Goal: Task Accomplishment & Management: Complete application form

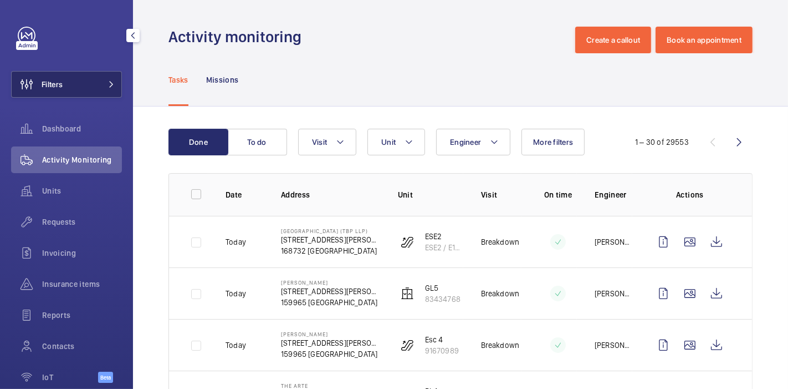
click at [86, 77] on button "Filters" at bounding box center [66, 84] width 111 height 27
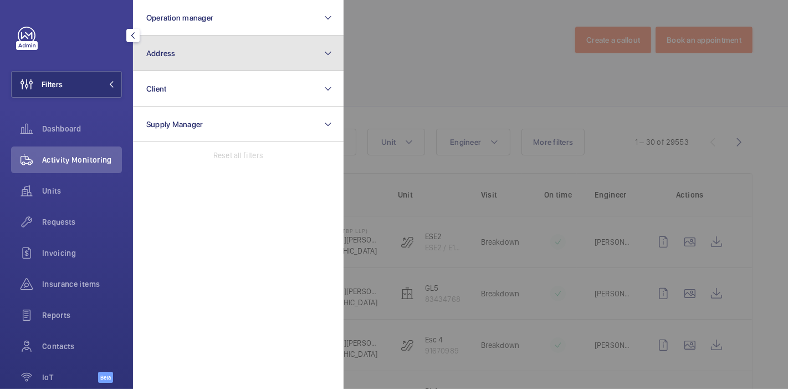
click at [227, 58] on button "Address" at bounding box center [238, 52] width 211 height 35
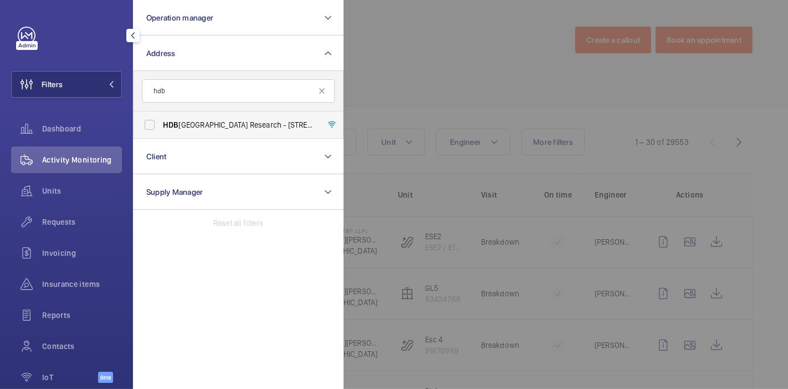
type input "hdb"
click at [207, 121] on span "HDB Centre of Building Research - 10 Woodlands Ave 8, 738973 SINGAPORE, SINGAPO…" at bounding box center [239, 124] width 152 height 11
click at [161, 121] on input "HDB Centre of Building Research - 10 Woodlands Ave 8, 738973 SINGAPORE, SINGAPO…" at bounding box center [150, 125] width 22 height 22
checkbox input "true"
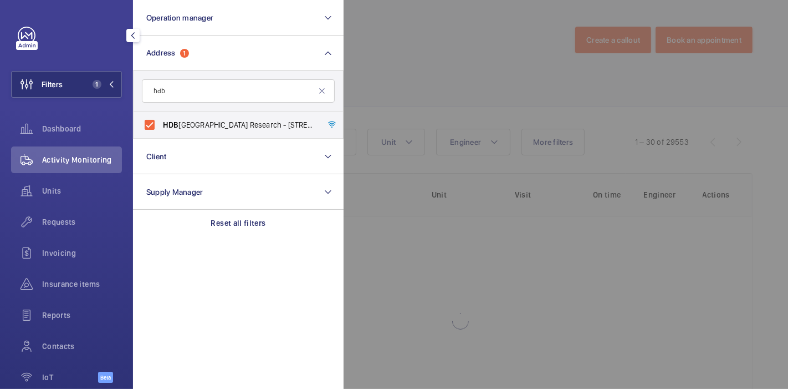
click at [398, 61] on div at bounding box center [738, 194] width 788 height 389
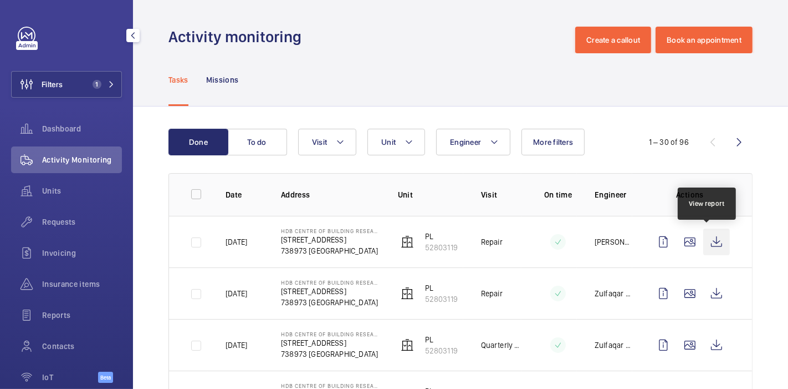
click at [711, 235] on wm-front-icon-button at bounding box center [717, 241] width 27 height 27
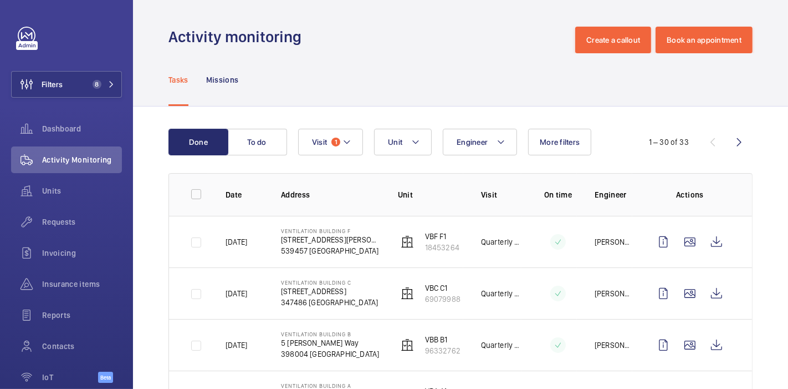
scroll to position [408, 0]
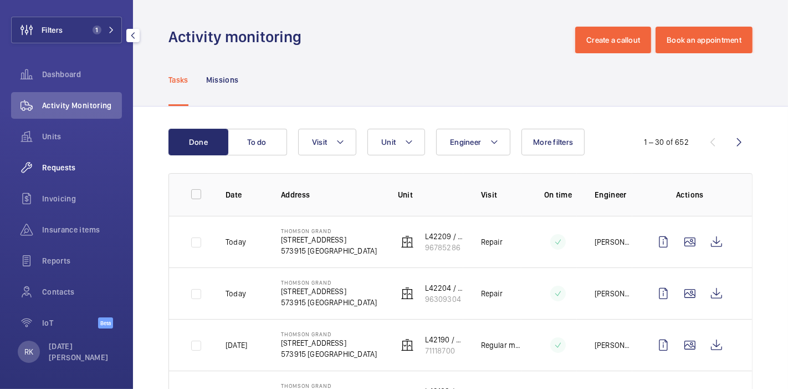
click at [74, 161] on div "Requests" at bounding box center [66, 167] width 111 height 27
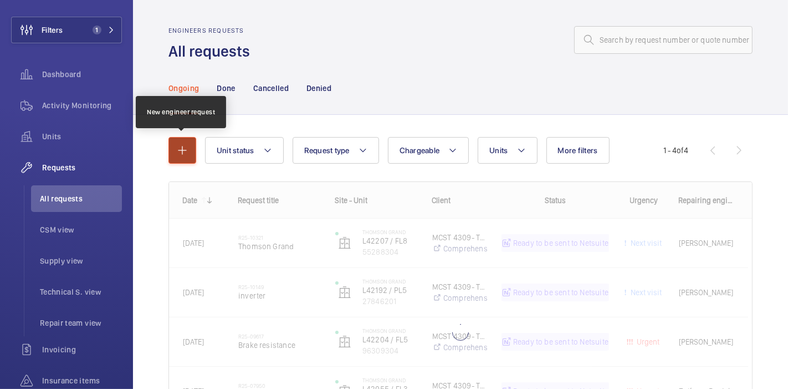
click at [182, 149] on mat-icon "button" at bounding box center [182, 150] width 13 height 13
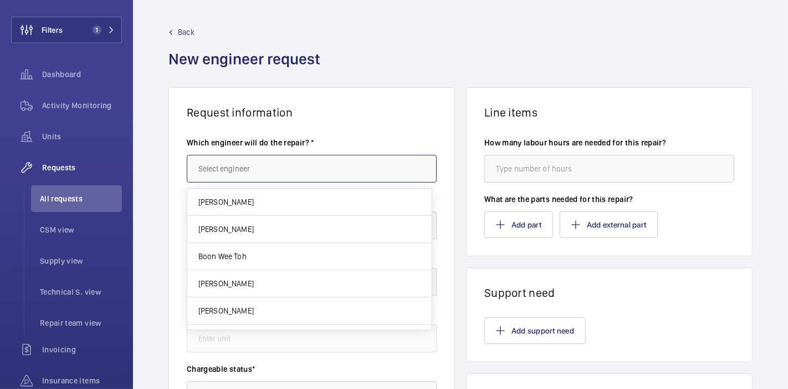
click at [215, 167] on input "text" at bounding box center [312, 169] width 250 height 28
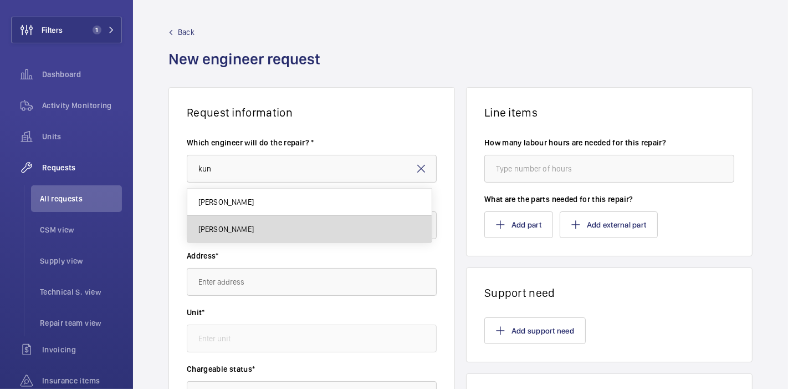
click at [233, 230] on span "[PERSON_NAME]" at bounding box center [225, 228] width 55 height 11
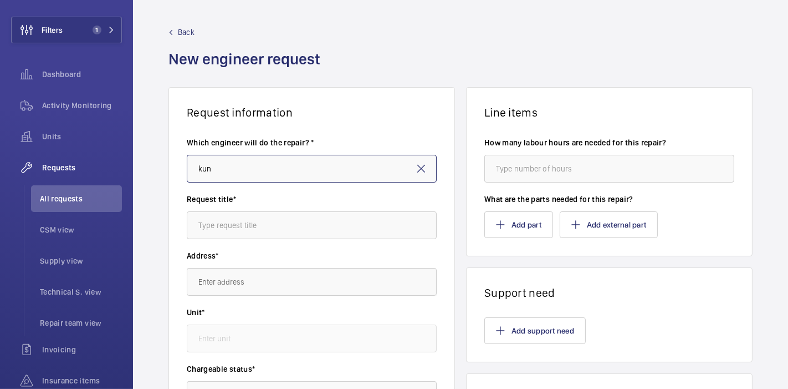
type input "[PERSON_NAME]"
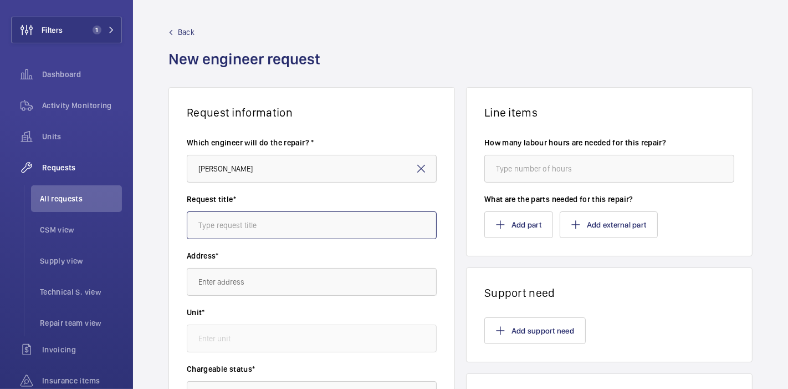
click at [251, 223] on input "text" at bounding box center [312, 225] width 250 height 28
type input "Thomson View : Repair"
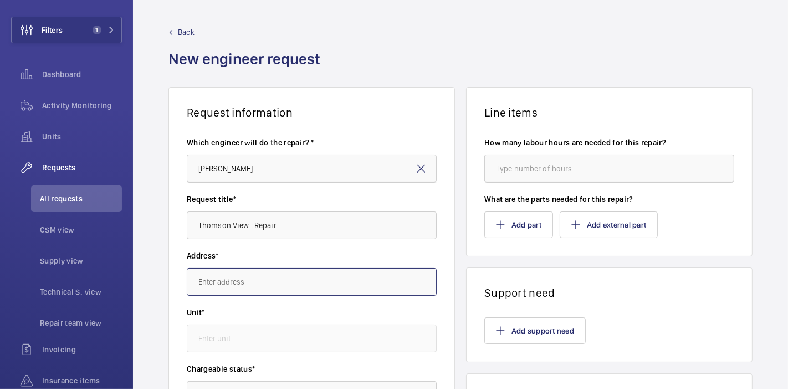
click at [298, 283] on input "text" at bounding box center [312, 282] width 250 height 28
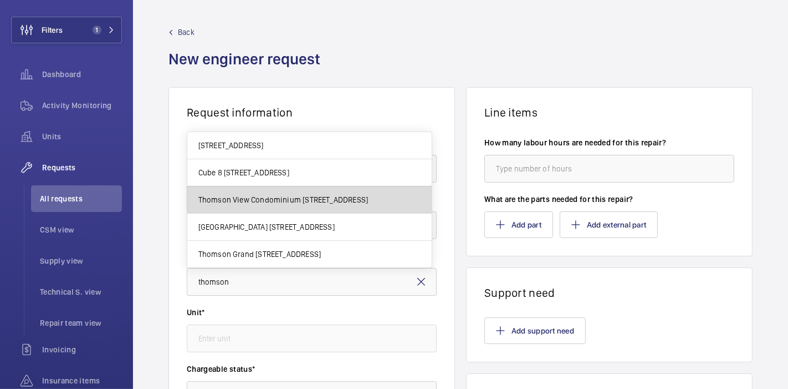
click at [320, 197] on span "Thomson View Condominium [STREET_ADDRESS]" at bounding box center [283, 199] width 170 height 11
type input "Thomson View Condominium [STREET_ADDRESS]"
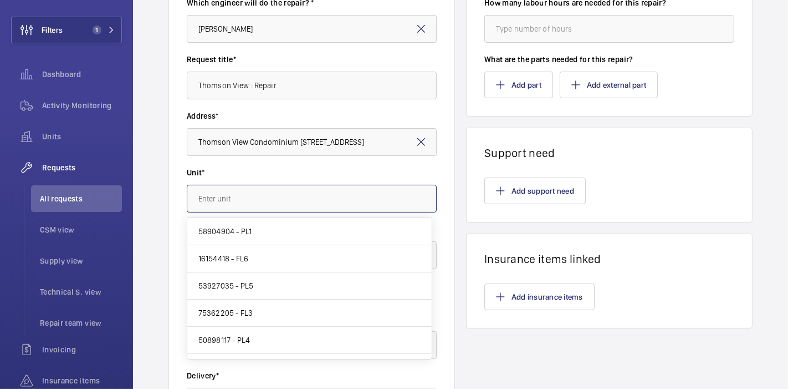
click at [305, 198] on input "text" at bounding box center [312, 199] width 250 height 28
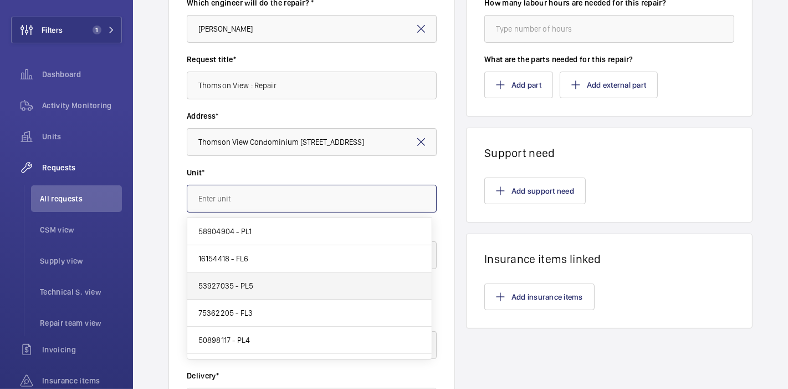
scroll to position [21, 0]
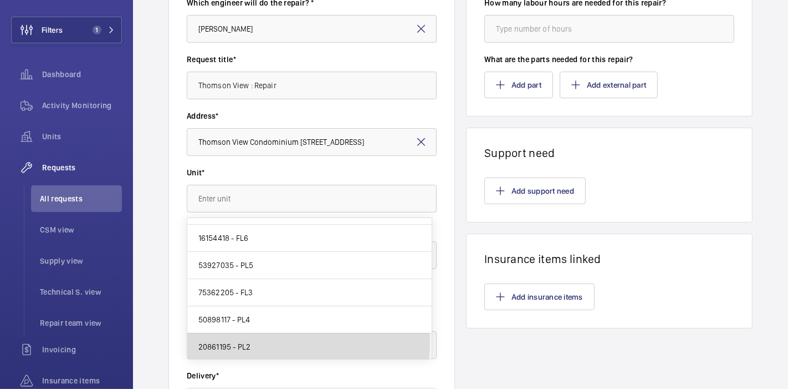
click at [276, 340] on mat-option "20861195 - PL2" at bounding box center [309, 346] width 245 height 27
type input "20861195 - PL2"
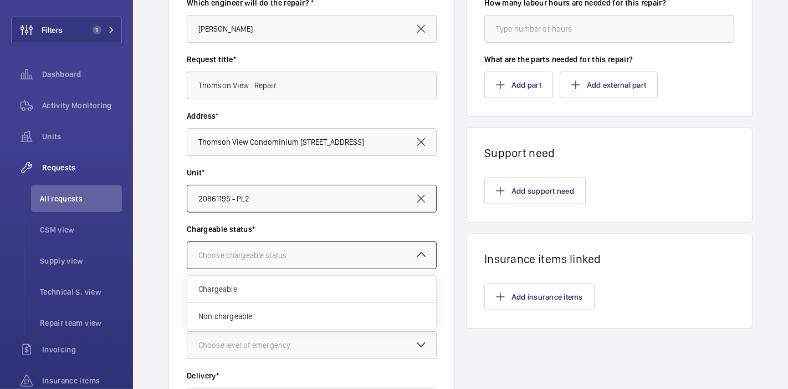
click at [282, 249] on div "Choose chargeable status" at bounding box center [256, 254] width 116 height 11
click at [262, 319] on span "Non chargeable" at bounding box center [311, 315] width 227 height 11
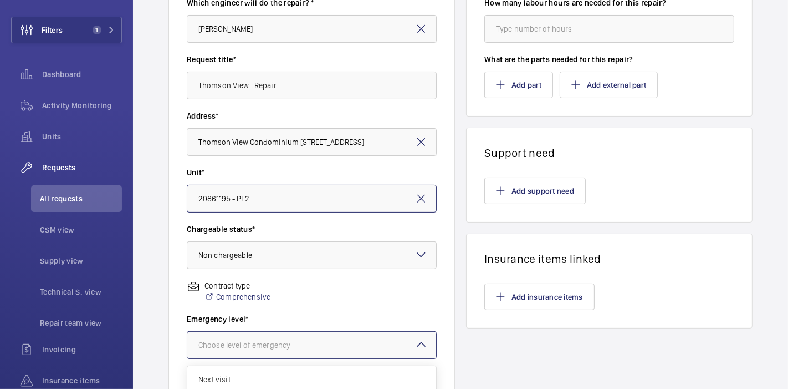
click at [266, 343] on div "Choose level of emergency" at bounding box center [258, 344] width 120 height 11
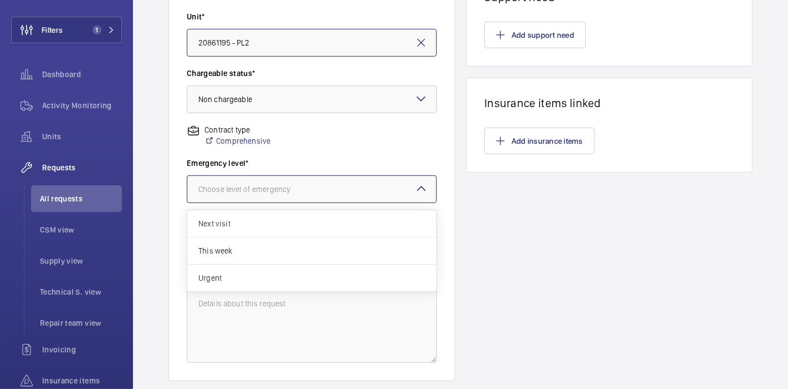
scroll to position [296, 0]
click at [260, 247] on span "This week" at bounding box center [311, 250] width 227 height 11
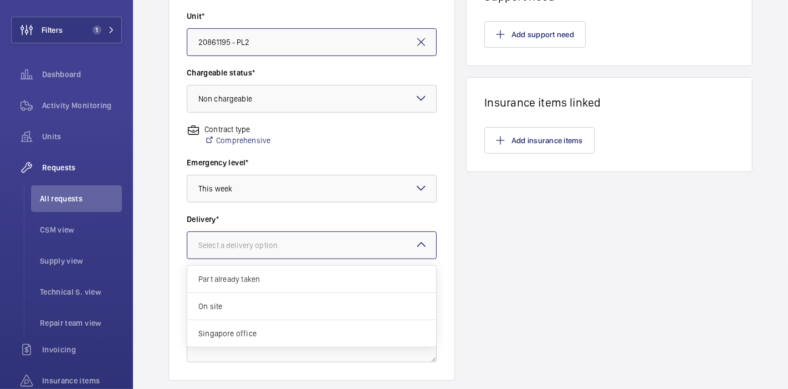
click at [347, 246] on div at bounding box center [311, 245] width 249 height 27
click at [297, 310] on span "On site" at bounding box center [311, 306] width 227 height 11
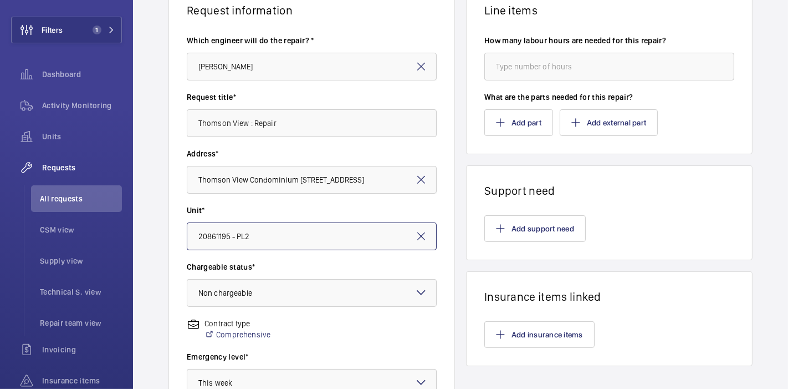
scroll to position [0, 0]
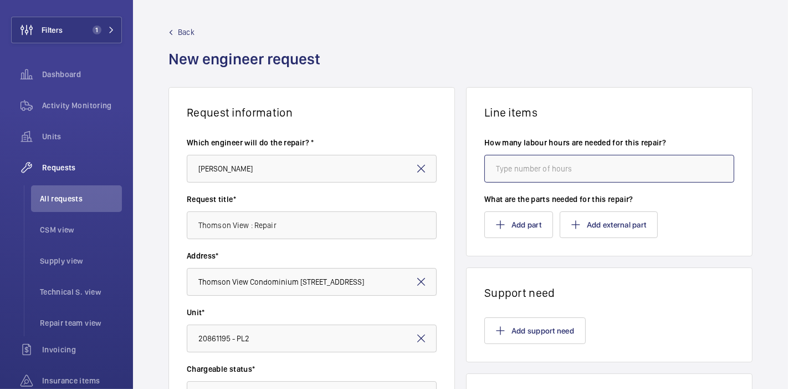
click at [512, 162] on input "number" at bounding box center [610, 169] width 250 height 28
type input "8"
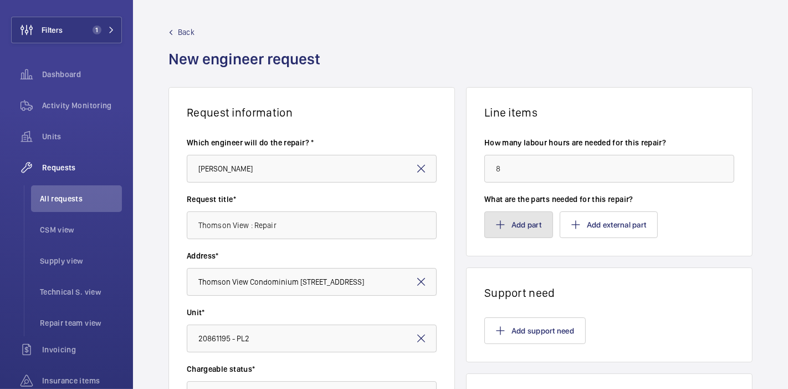
click at [513, 224] on button "Add part" at bounding box center [519, 224] width 69 height 27
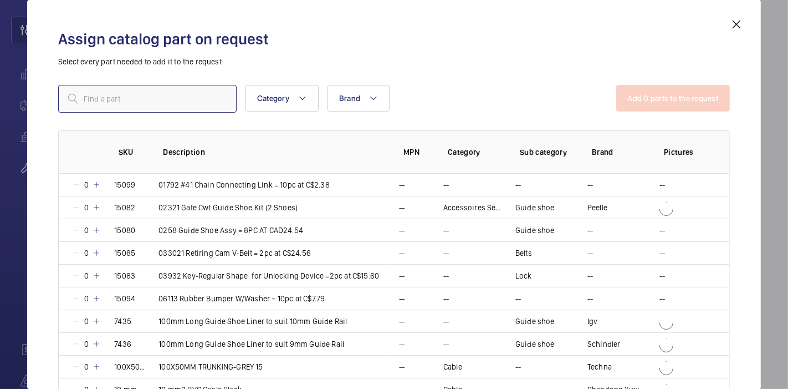
click at [190, 97] on input "text" at bounding box center [147, 99] width 179 height 28
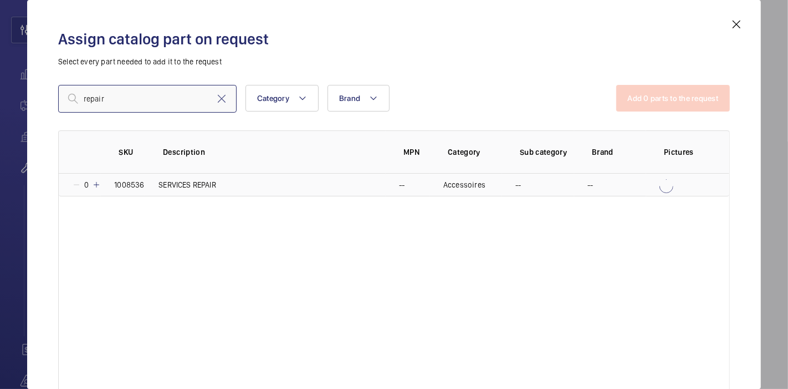
type input "repair"
click at [95, 186] on mat-icon at bounding box center [96, 184] width 9 height 9
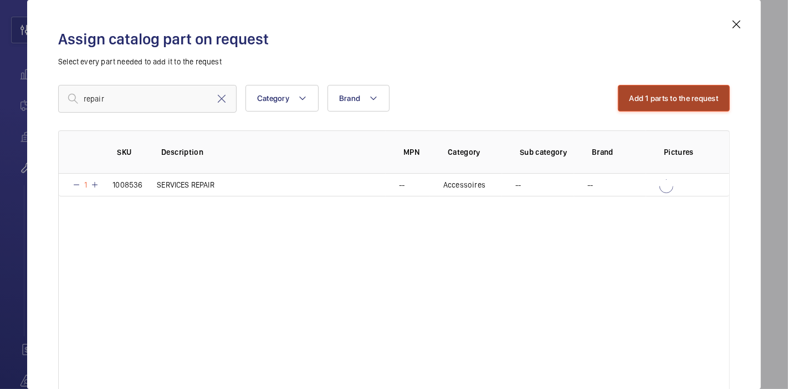
click at [640, 110] on button "Add 1 parts to the request" at bounding box center [674, 98] width 113 height 27
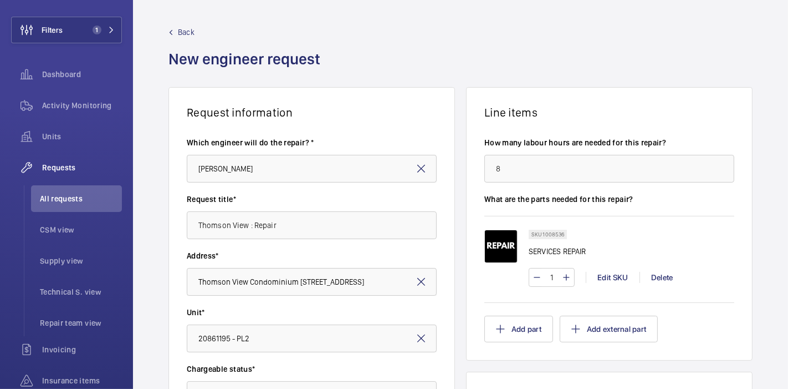
scroll to position [366, 0]
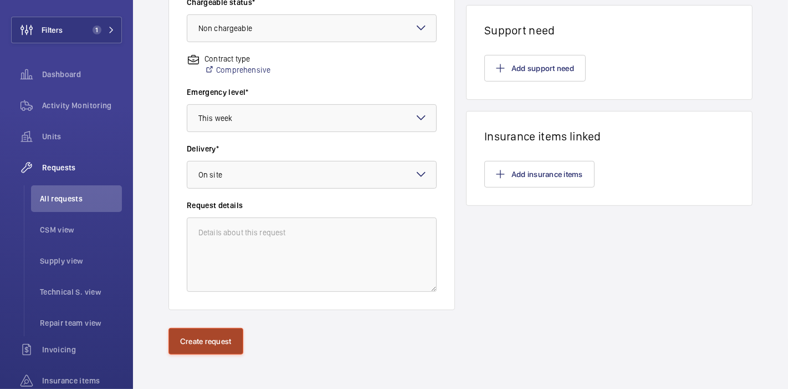
click at [202, 337] on button "Create request" at bounding box center [206, 341] width 75 height 27
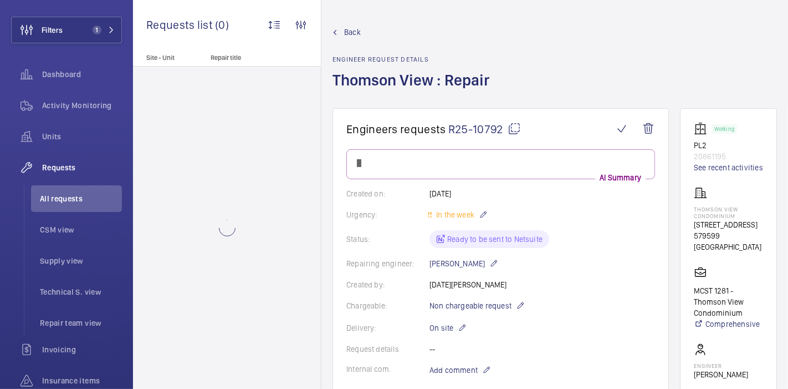
click at [510, 126] on mat-icon at bounding box center [514, 128] width 13 height 13
